Goal: Task Accomplishment & Management: Use online tool/utility

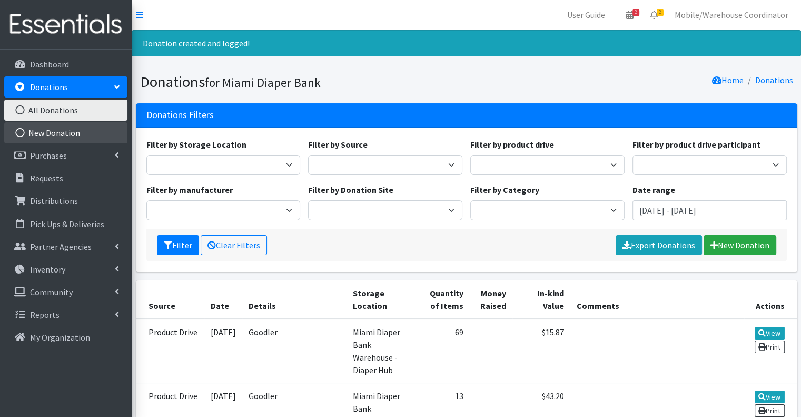
drag, startPoint x: 0, startPoint y: 0, endPoint x: 63, endPoint y: 139, distance: 152.0
click at [63, 139] on link "New Donation" at bounding box center [65, 132] width 123 height 21
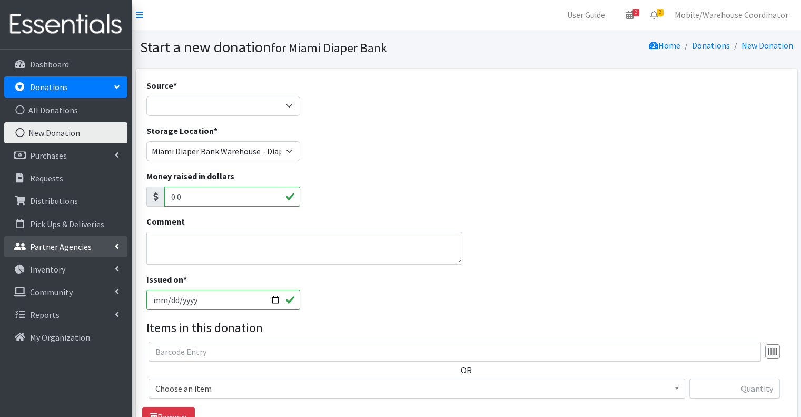
click at [86, 242] on p "Partner Agencies" at bounding box center [61, 246] width 62 height 11
click at [84, 250] on p "Partner Agencies" at bounding box center [61, 246] width 62 height 11
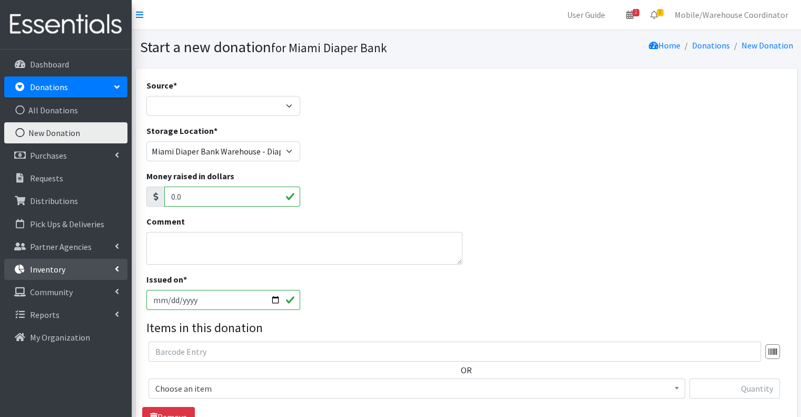
click at [116, 266] on icon at bounding box center [117, 268] width 4 height 8
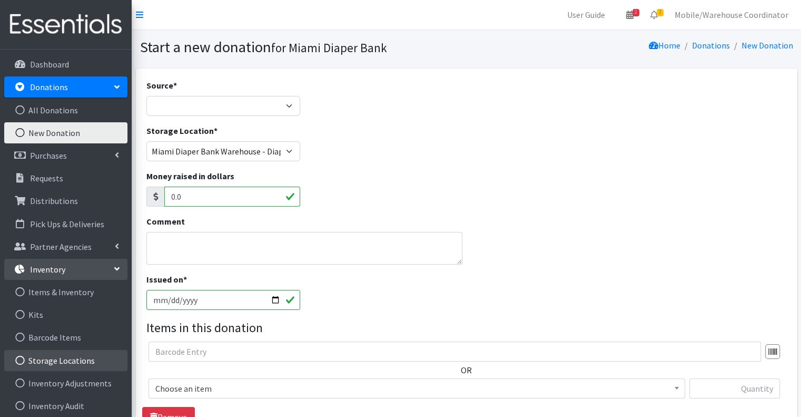
scroll to position [72, 0]
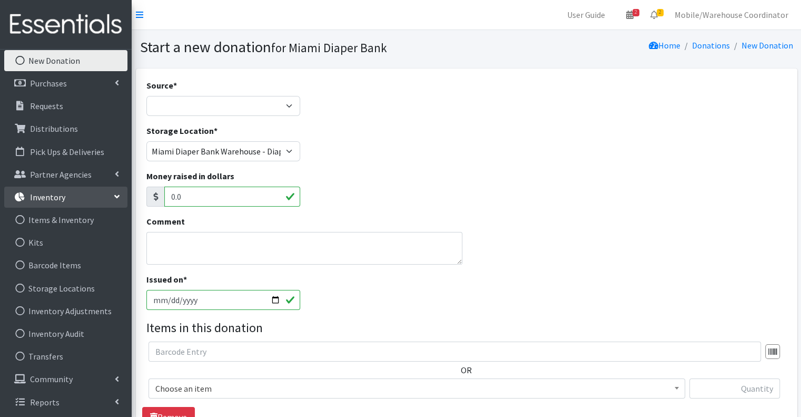
click at [65, 278] on li "Storage Locations" at bounding box center [65, 288] width 123 height 21
click at [65, 269] on link "Barcode Items" at bounding box center [65, 264] width 123 height 21
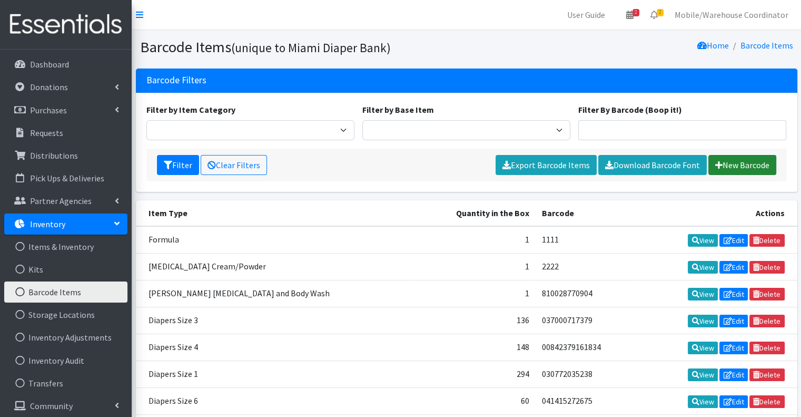
click at [739, 167] on link "New Barcode" at bounding box center [742, 165] width 68 height 20
